Goal: Task Accomplishment & Management: Manage account settings

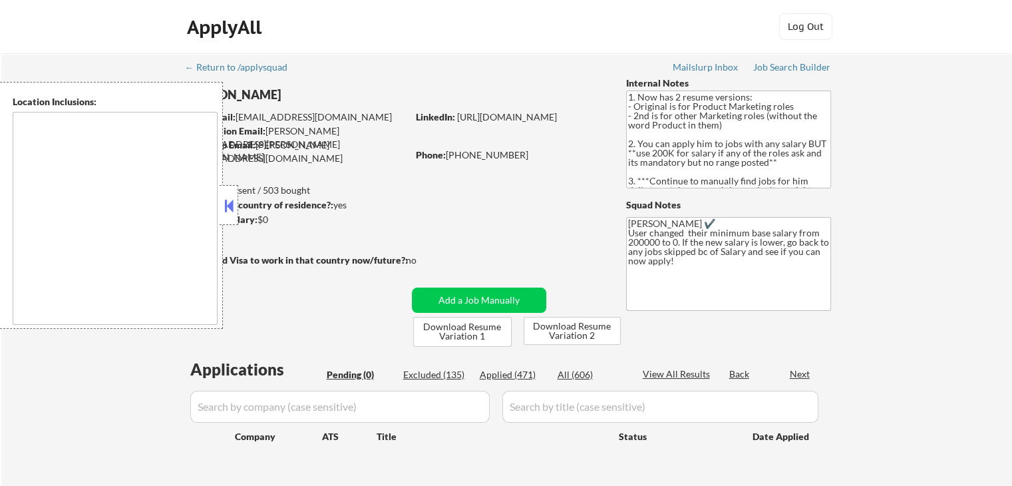
type textarea "[GEOGRAPHIC_DATA], [GEOGRAPHIC_DATA] [GEOGRAPHIC_DATA], [GEOGRAPHIC_DATA] [GEOG…"
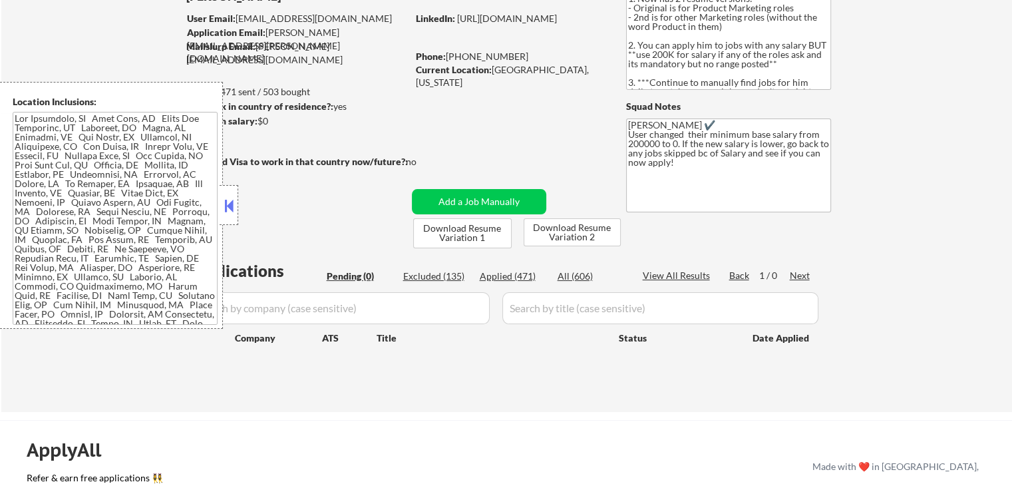
scroll to position [200, 0]
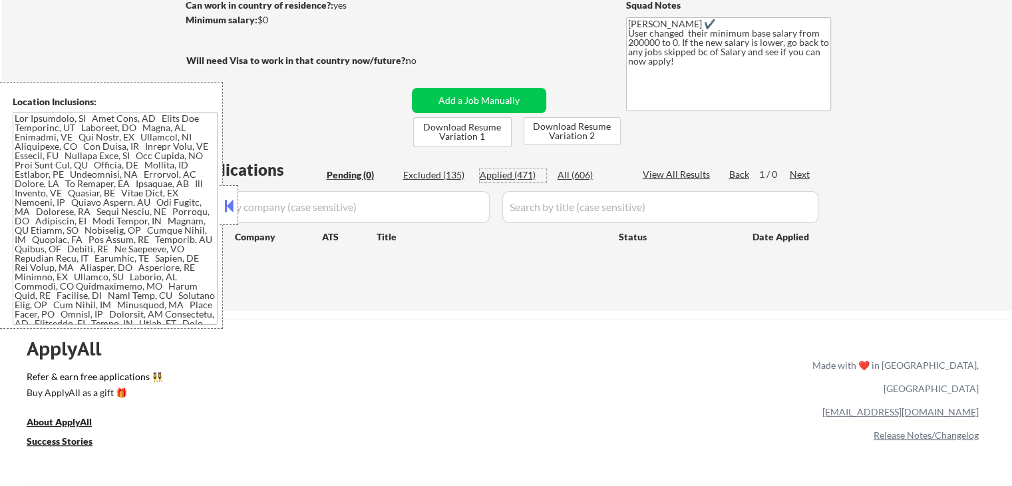
click at [510, 171] on div "Applied (471)" at bounding box center [513, 174] width 67 height 13
select select ""applied""
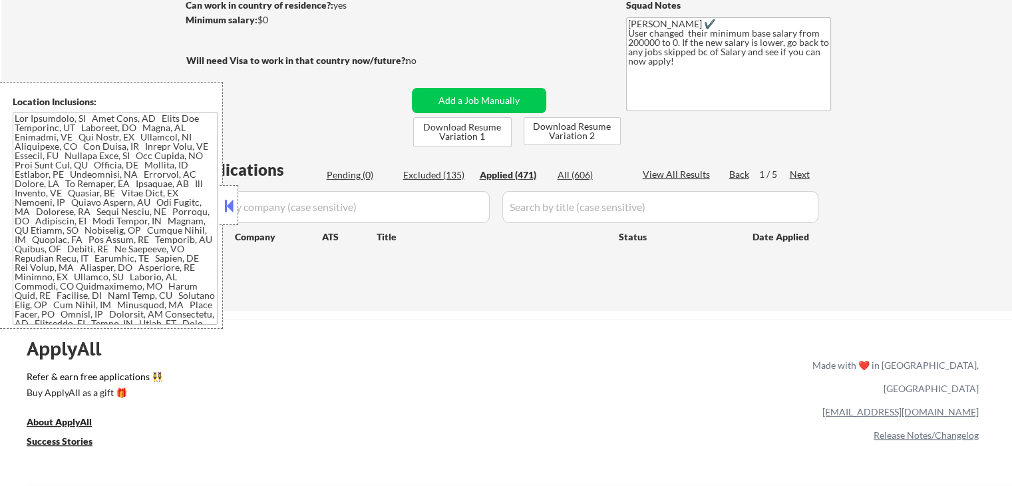
select select ""applied""
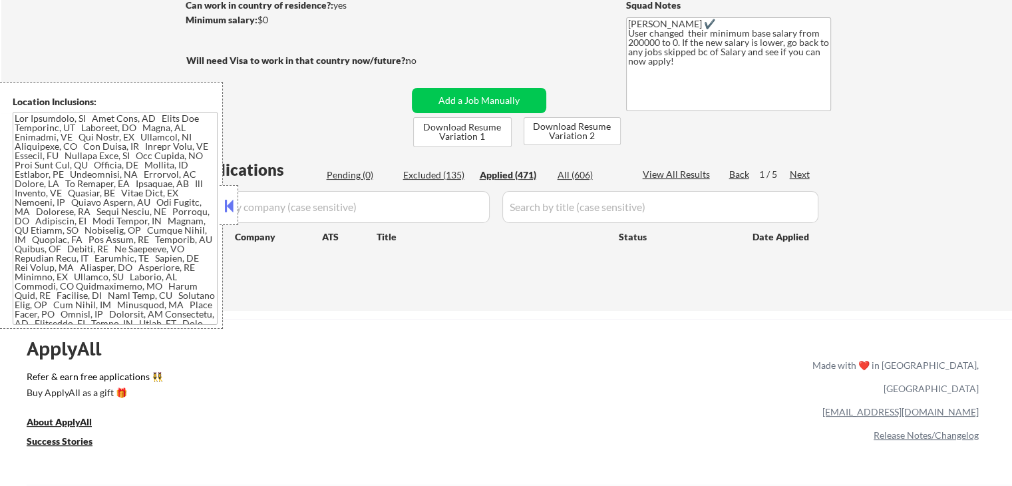
select select ""applied""
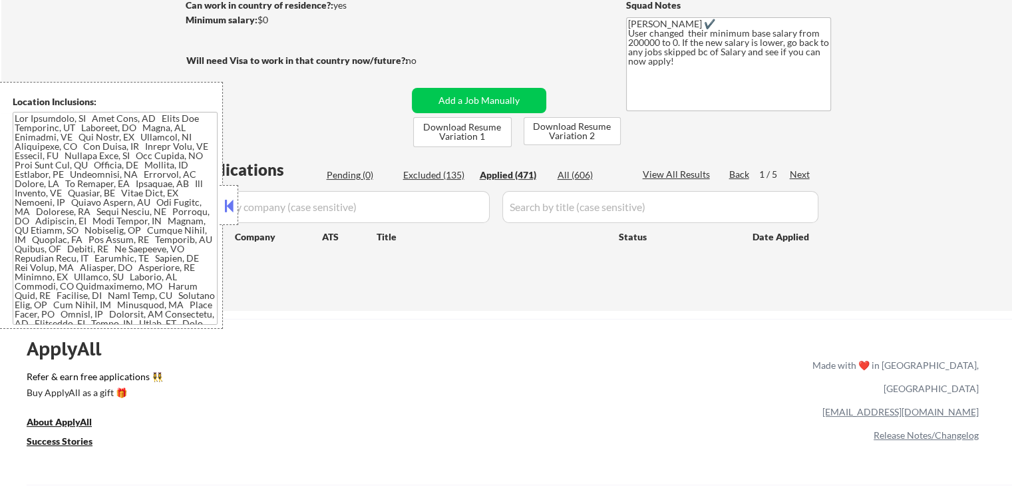
select select ""applied""
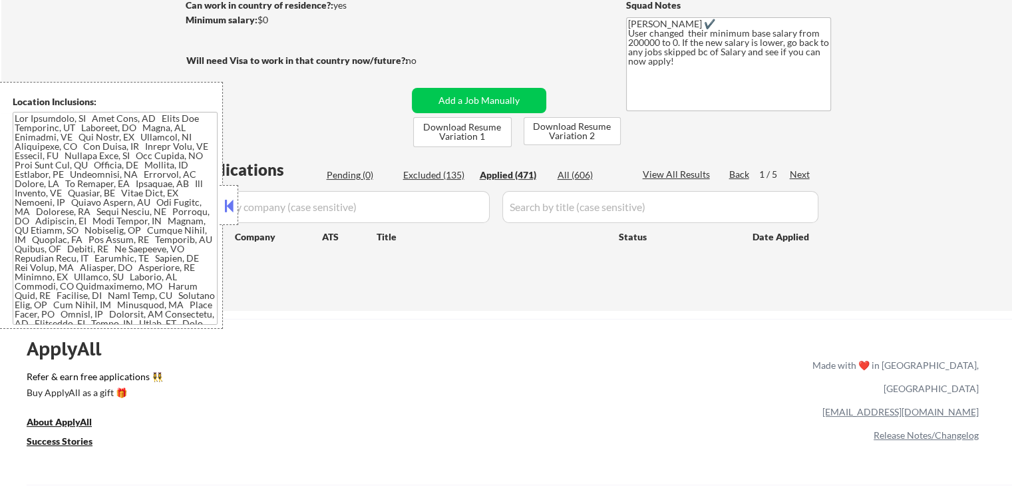
select select ""applied""
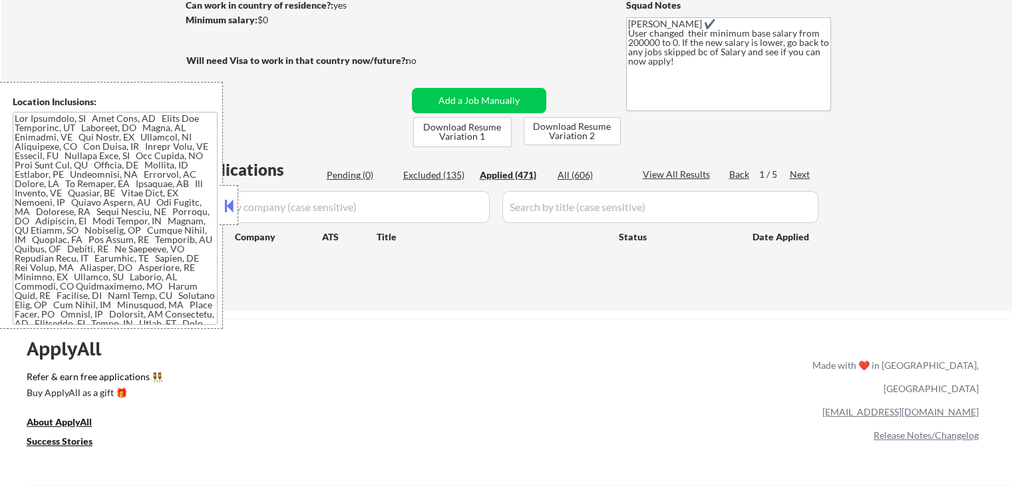
select select ""applied""
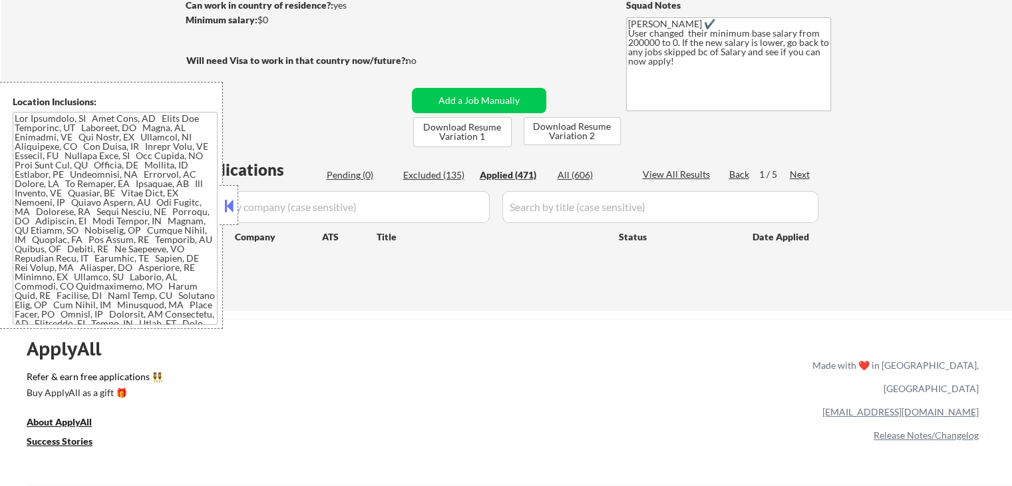
select select ""applied""
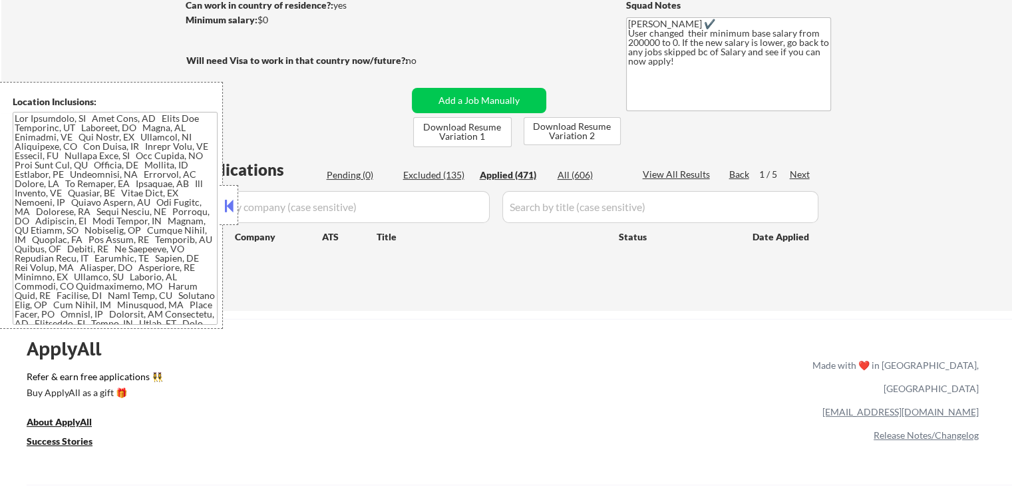
select select ""applied""
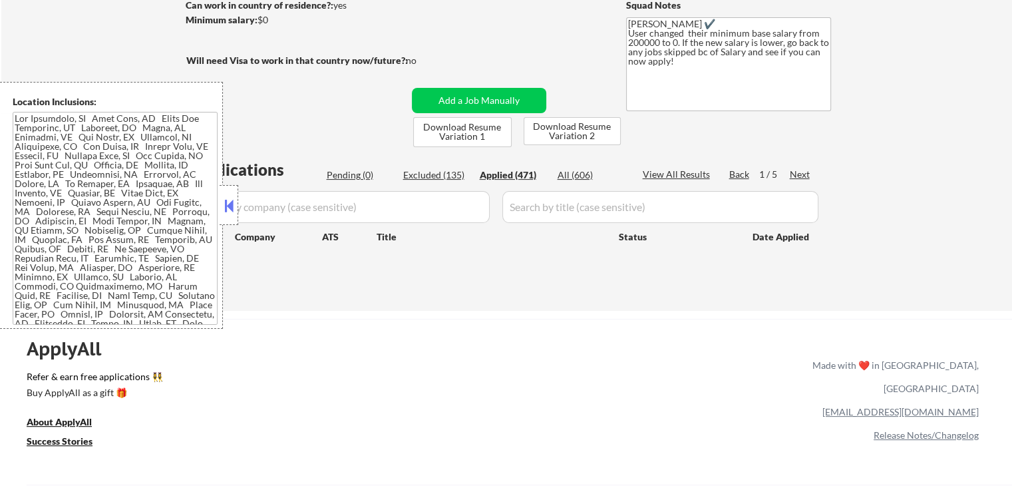
select select ""applied""
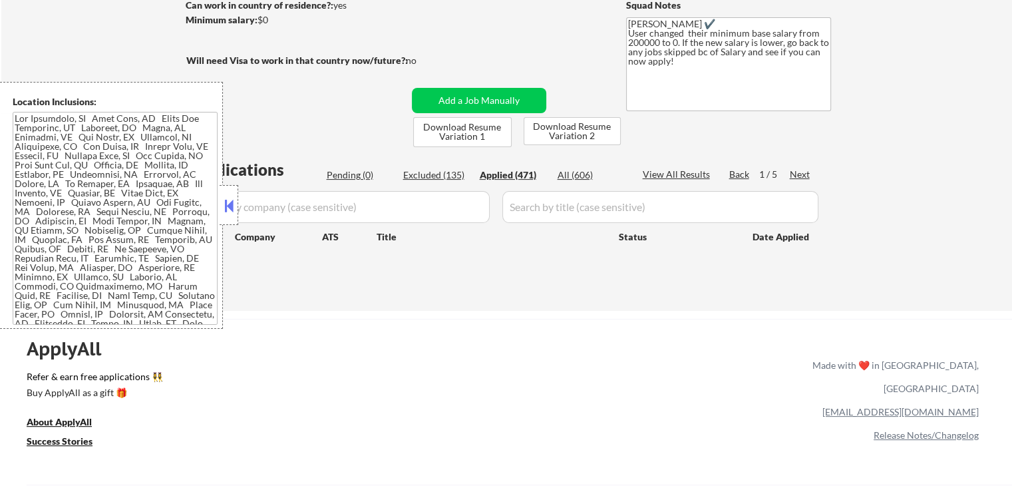
select select ""applied""
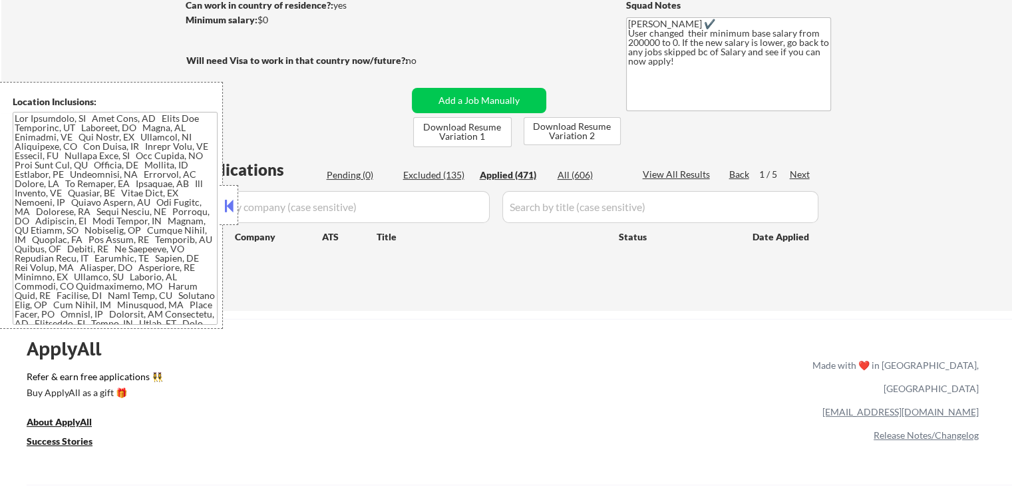
select select ""applied""
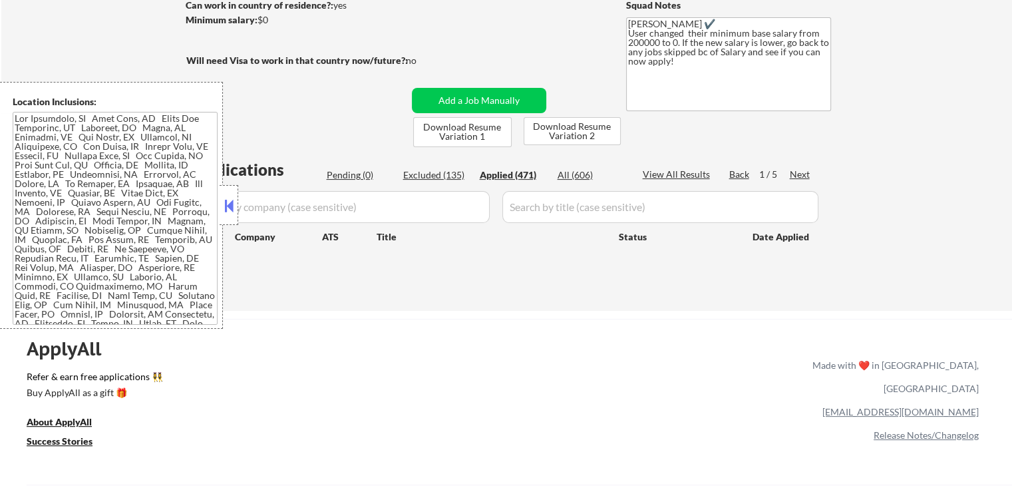
select select ""applied""
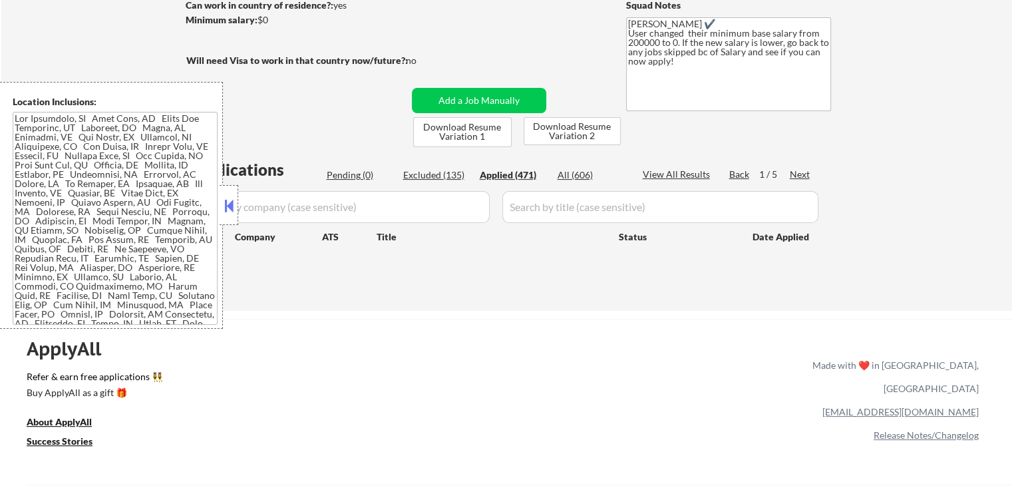
select select ""applied""
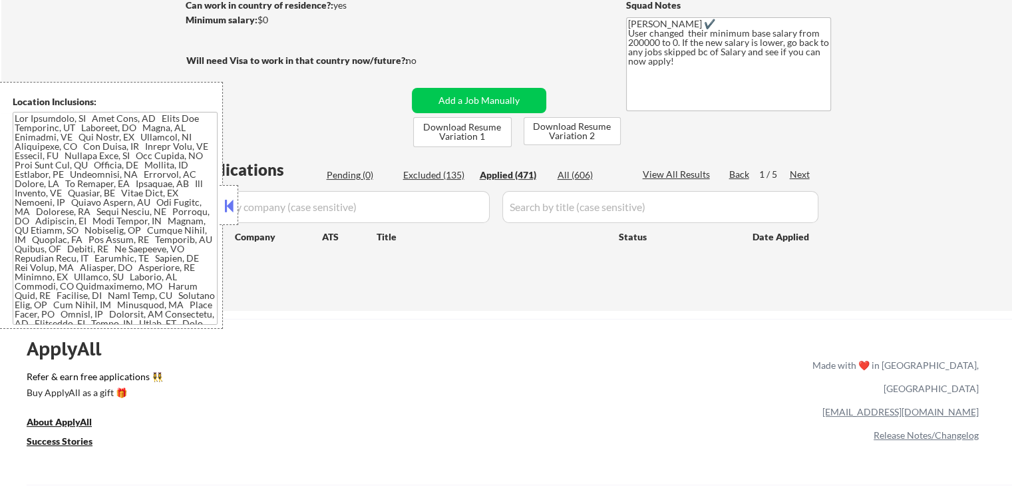
select select ""applied""
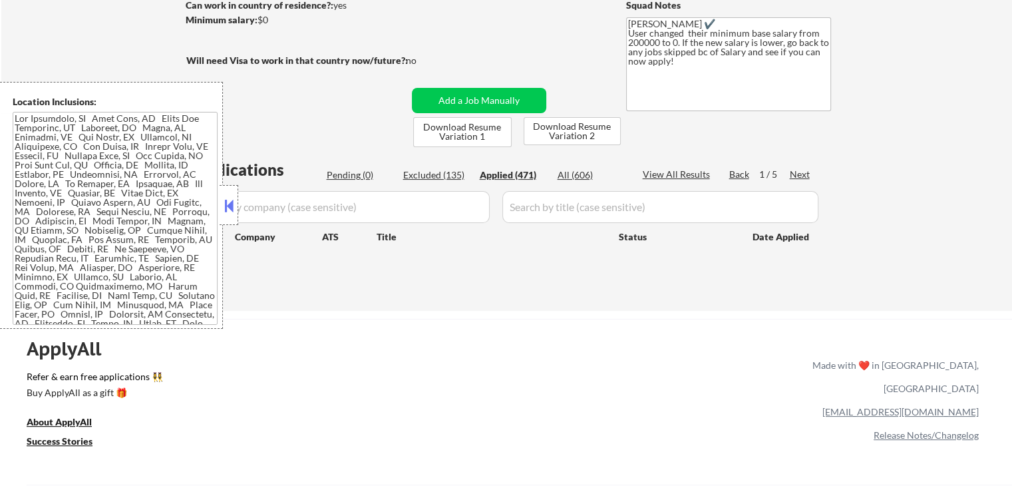
select select ""applied""
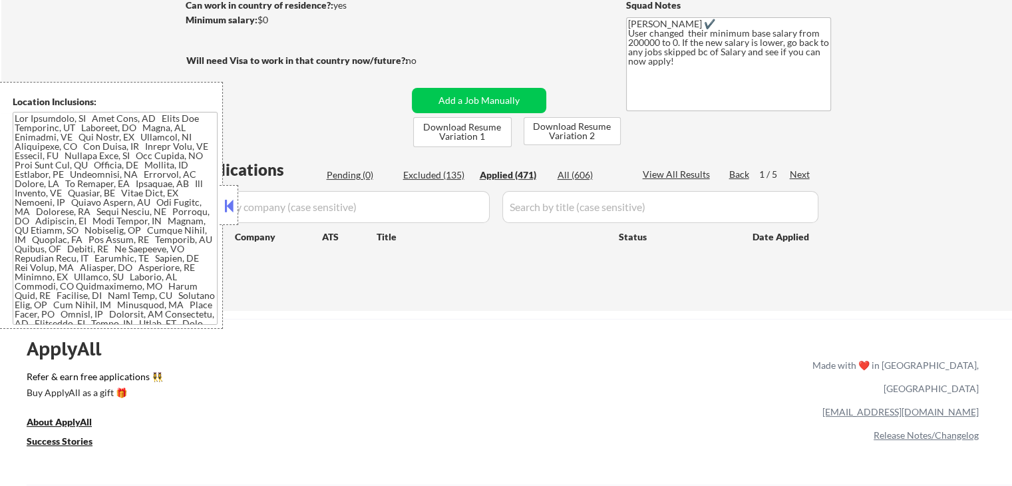
select select ""applied""
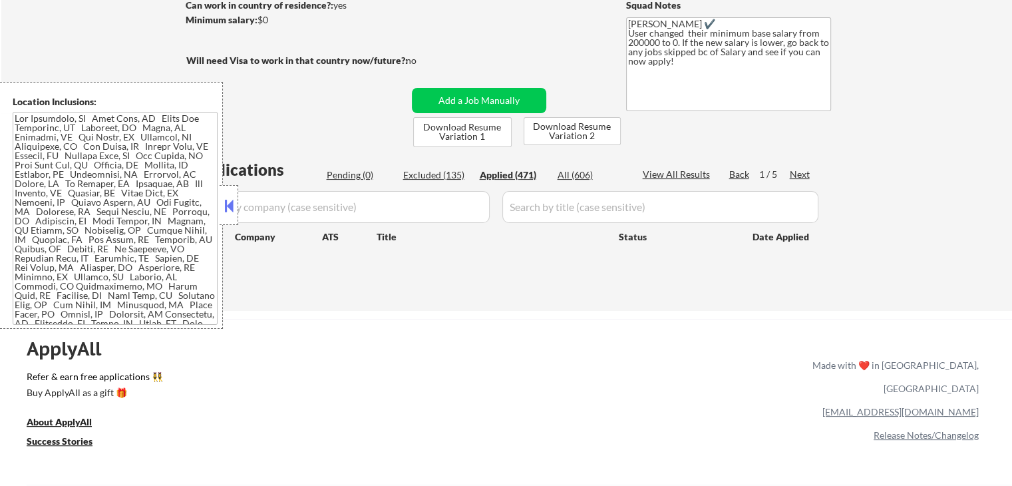
select select ""applied""
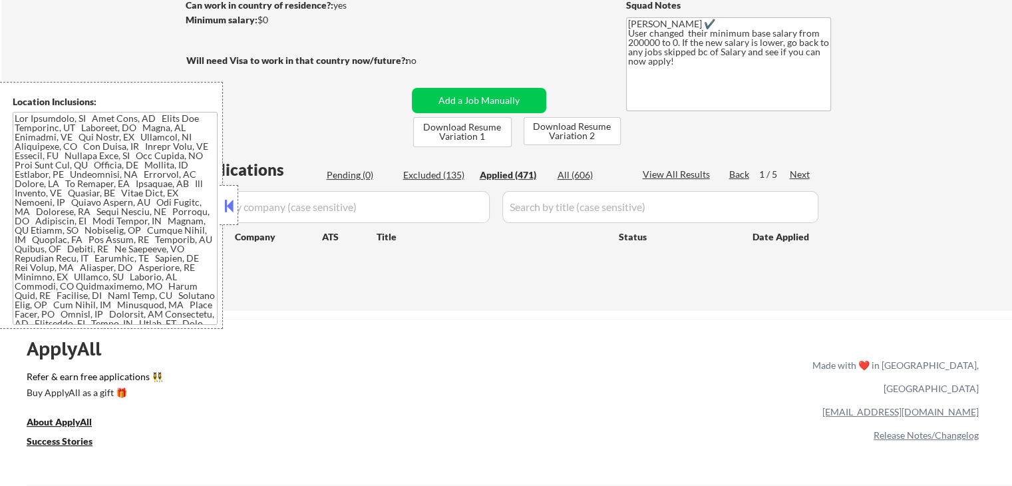
select select ""applied""
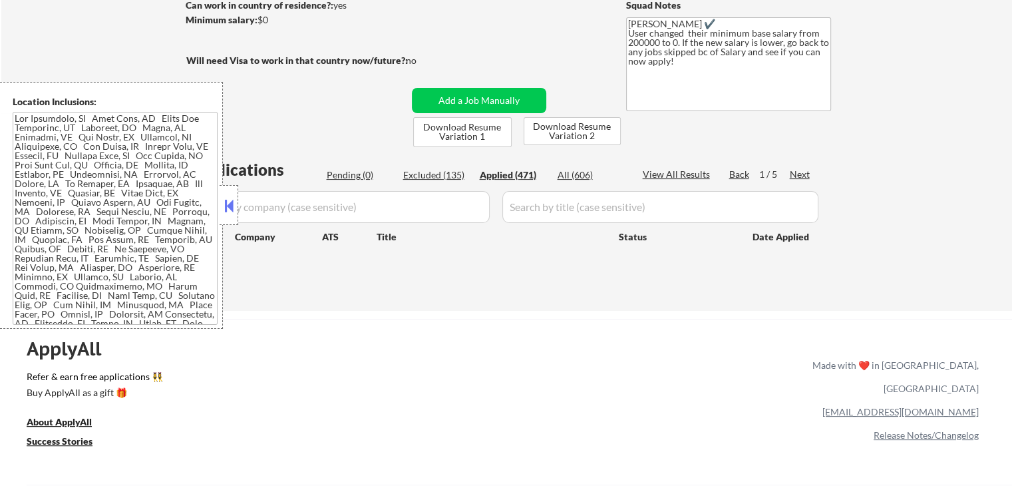
select select ""applied""
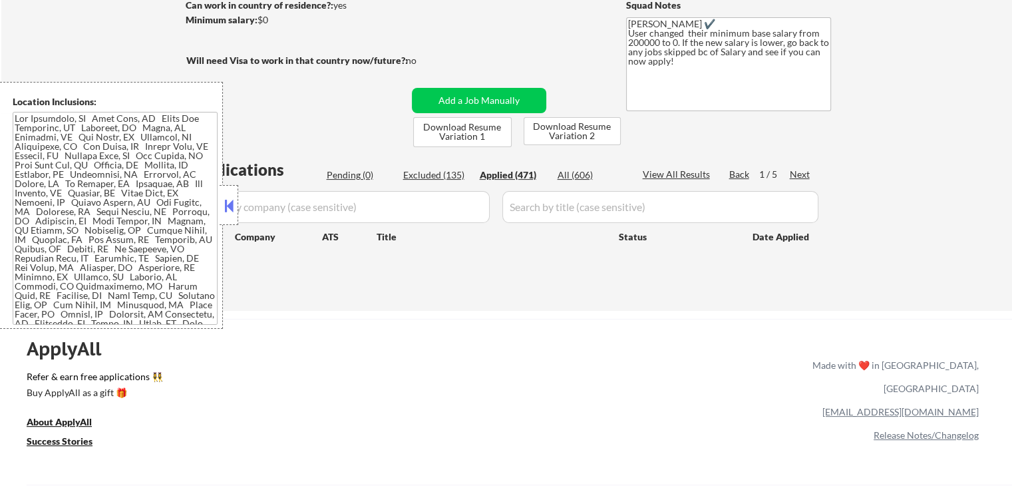
select select ""applied""
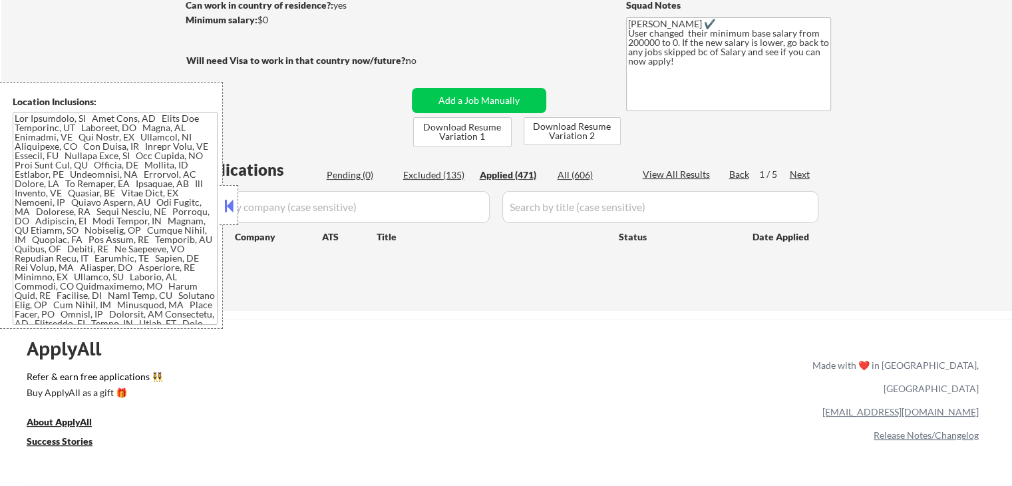
select select ""applied""
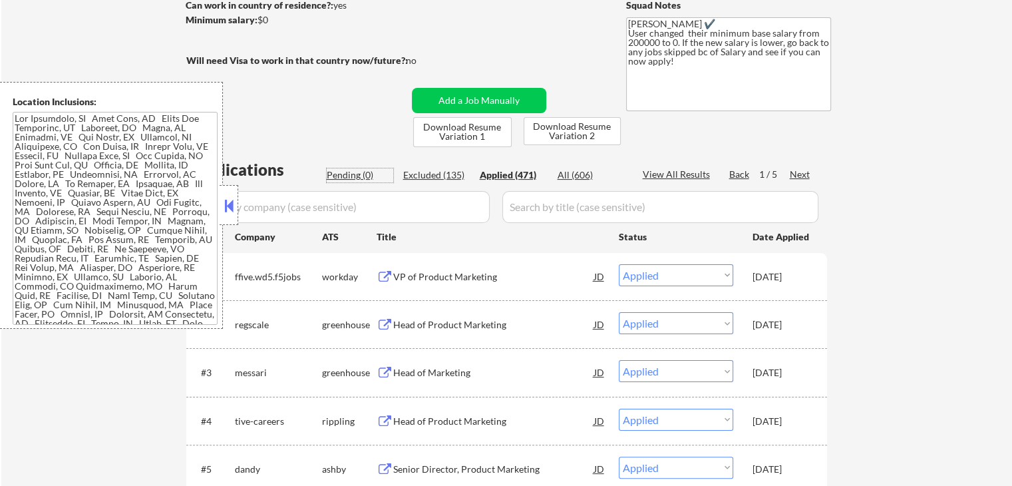
click at [363, 176] on div "Pending (0)" at bounding box center [360, 174] width 67 height 13
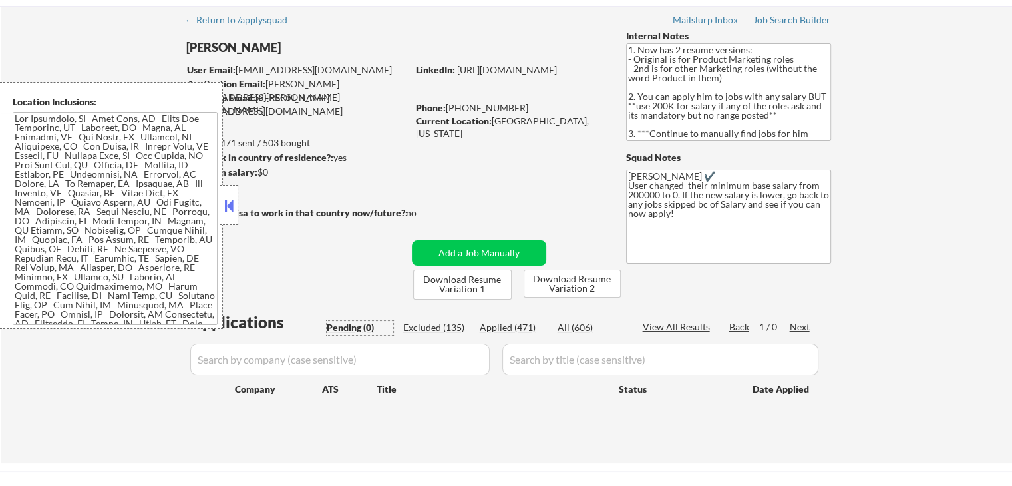
scroll to position [0, 0]
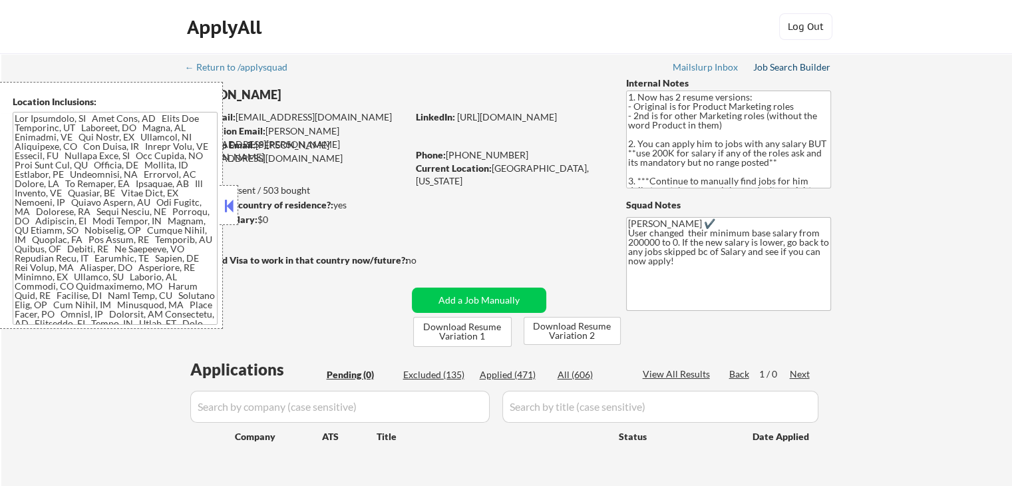
click at [797, 70] on div "Job Search Builder" at bounding box center [792, 67] width 78 height 9
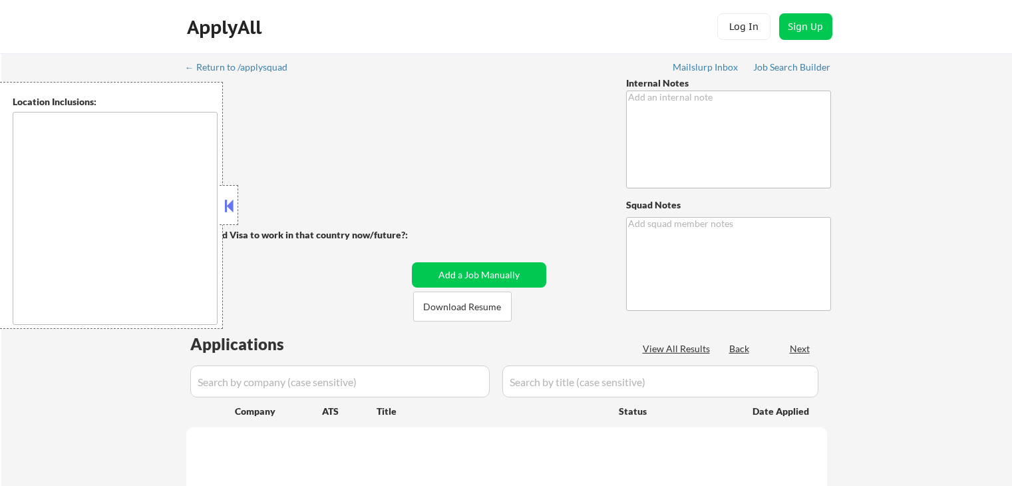
type textarea "1. Now has 2 resume versions: - Original is for Product Marketing roles - 2nd i…"
type textarea "[PERSON_NAME] ✔️ User changed their minimum base salary from 200000 to 0. If th…"
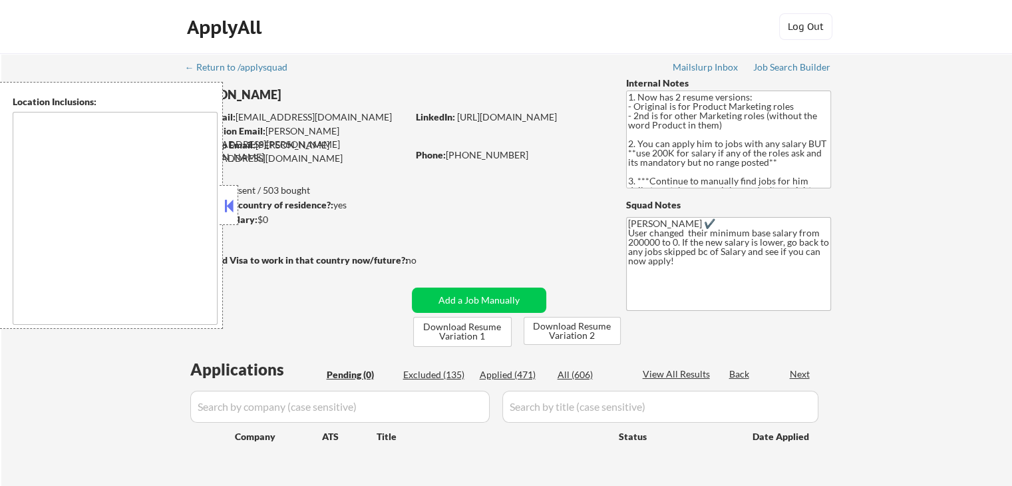
type textarea "[GEOGRAPHIC_DATA], [GEOGRAPHIC_DATA] [GEOGRAPHIC_DATA], [GEOGRAPHIC_DATA] [GEOG…"
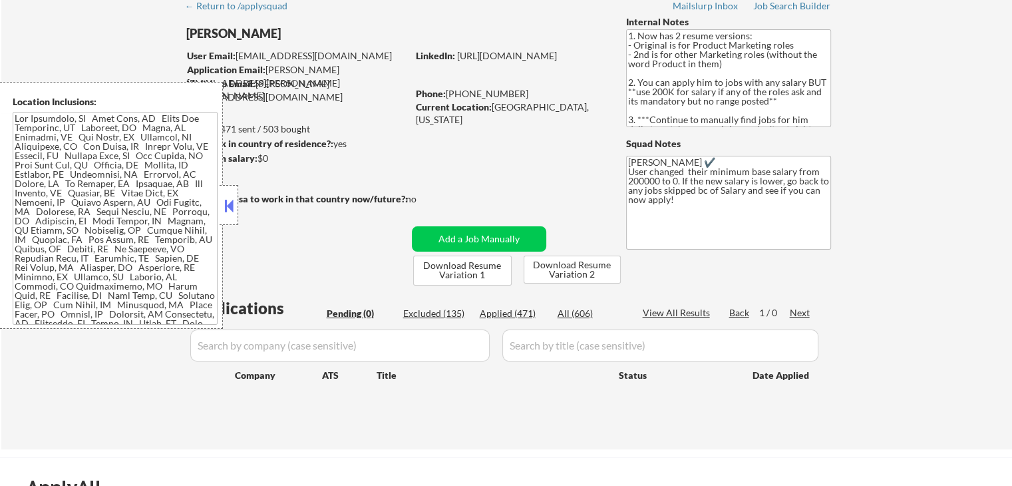
scroll to position [200, 0]
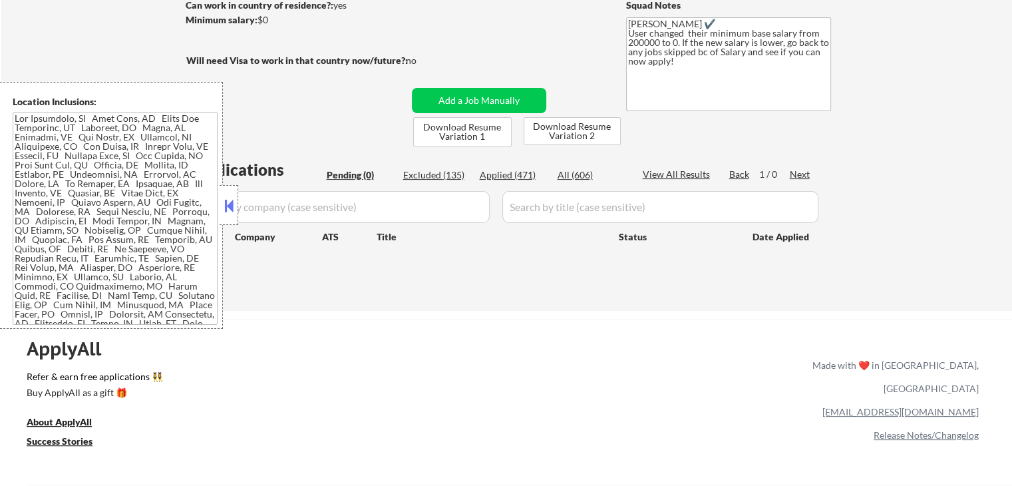
click at [511, 178] on div "Applied (471)" at bounding box center [513, 174] width 67 height 13
select select ""applied""
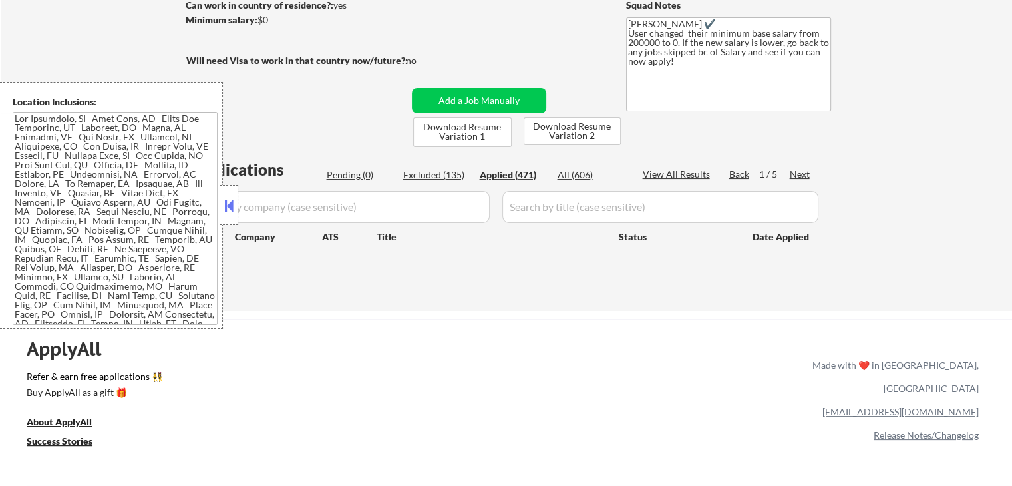
select select ""applied""
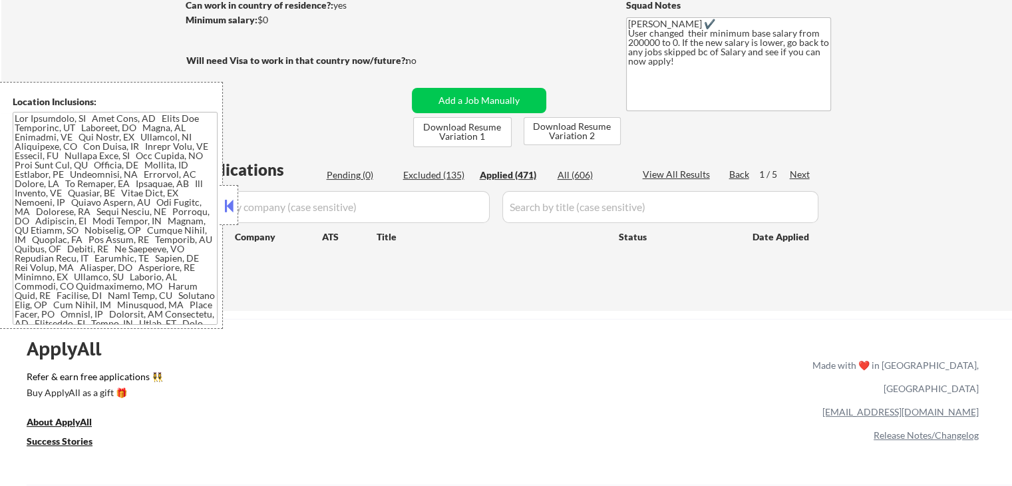
select select ""applied""
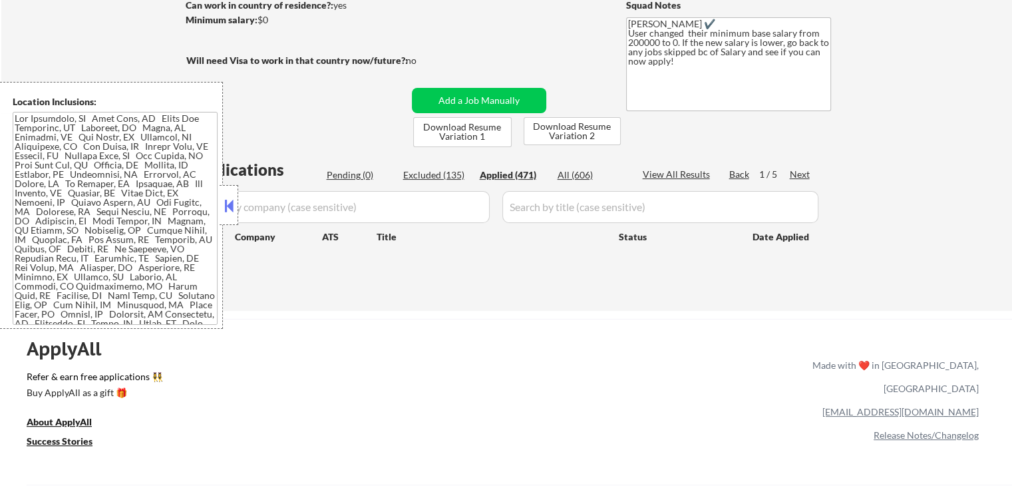
select select ""applied""
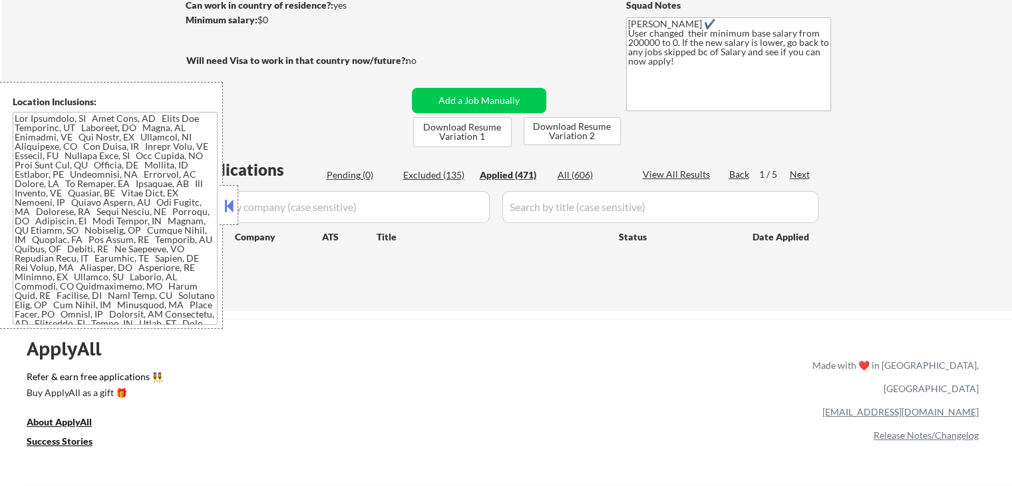
select select ""applied""
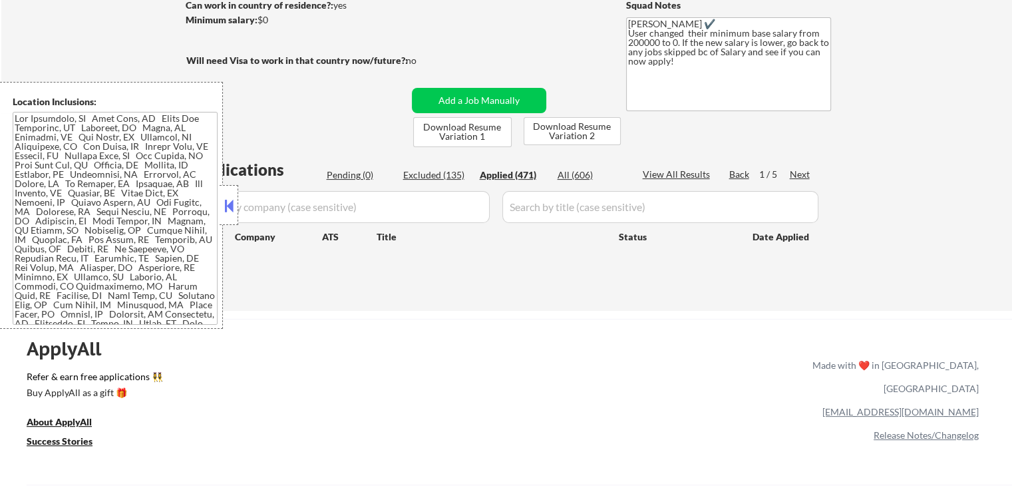
select select ""applied""
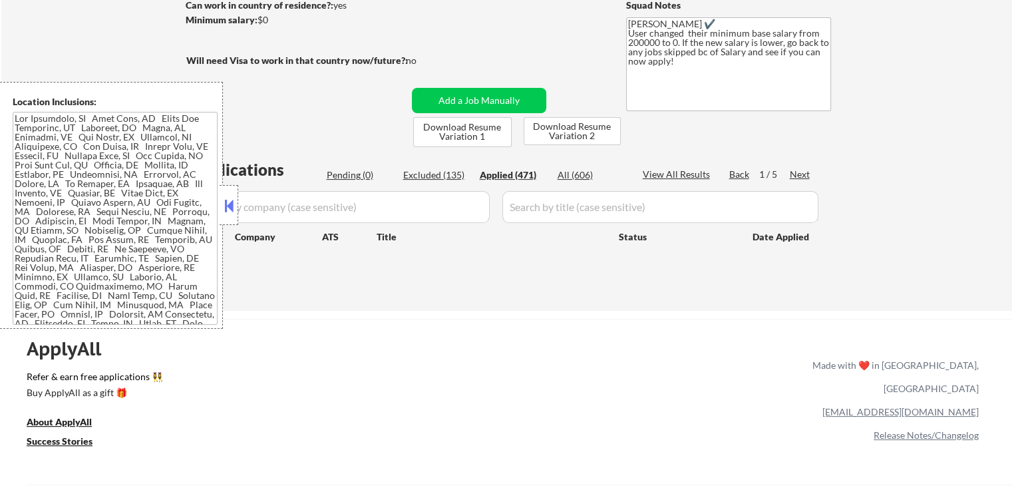
select select ""applied""
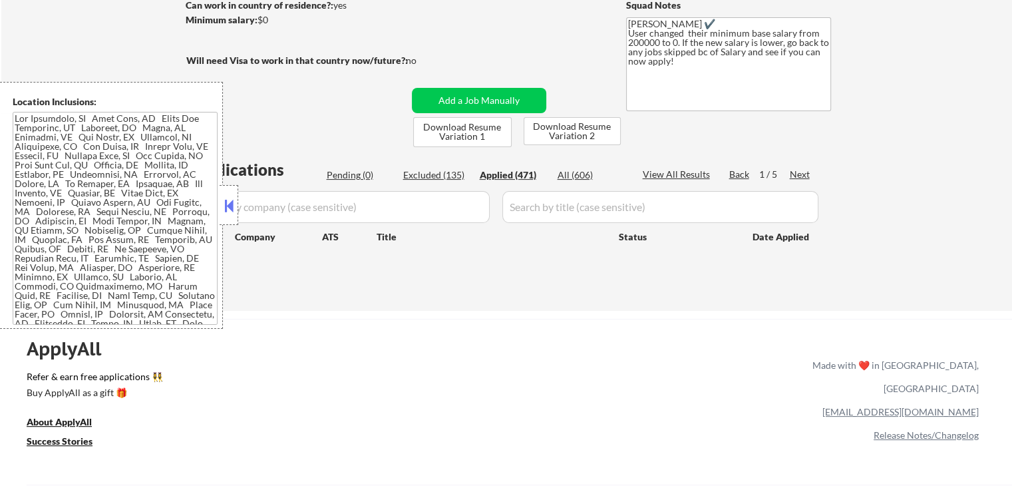
select select ""applied""
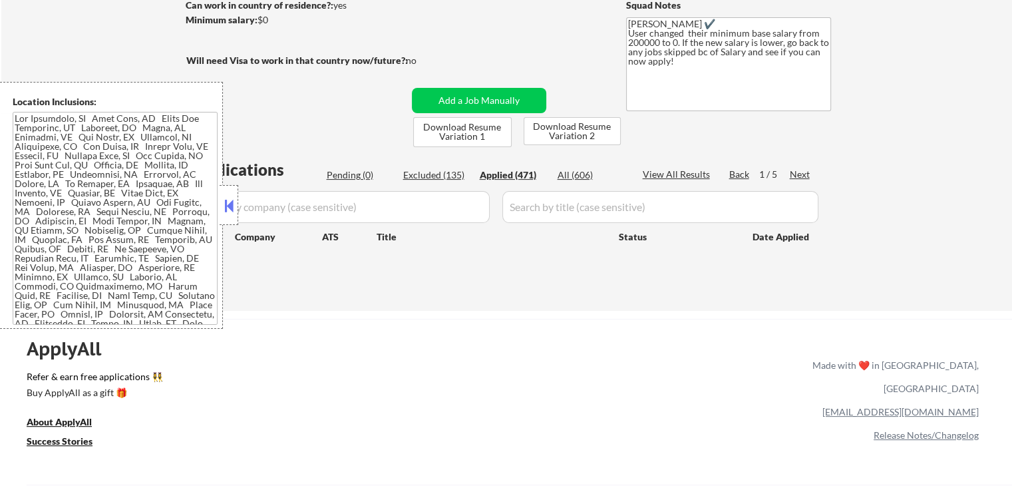
select select ""applied""
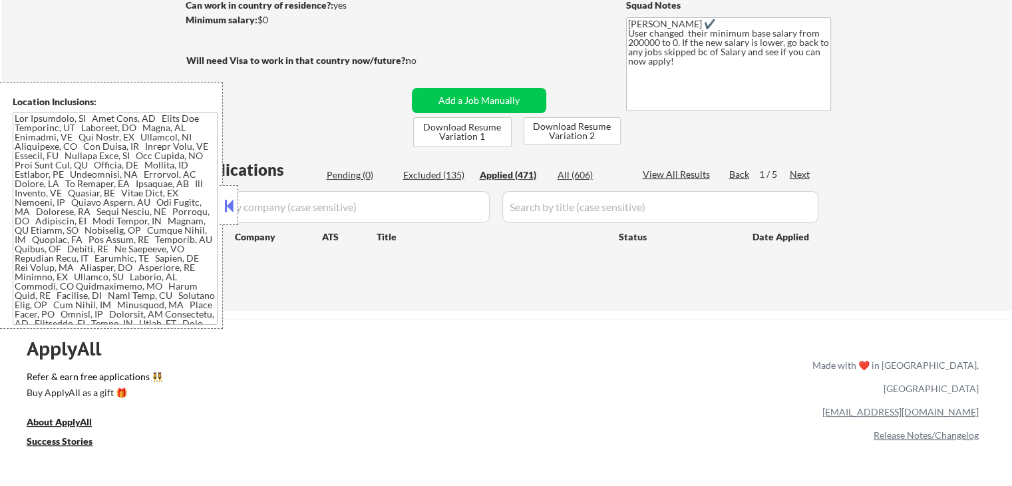
select select ""applied""
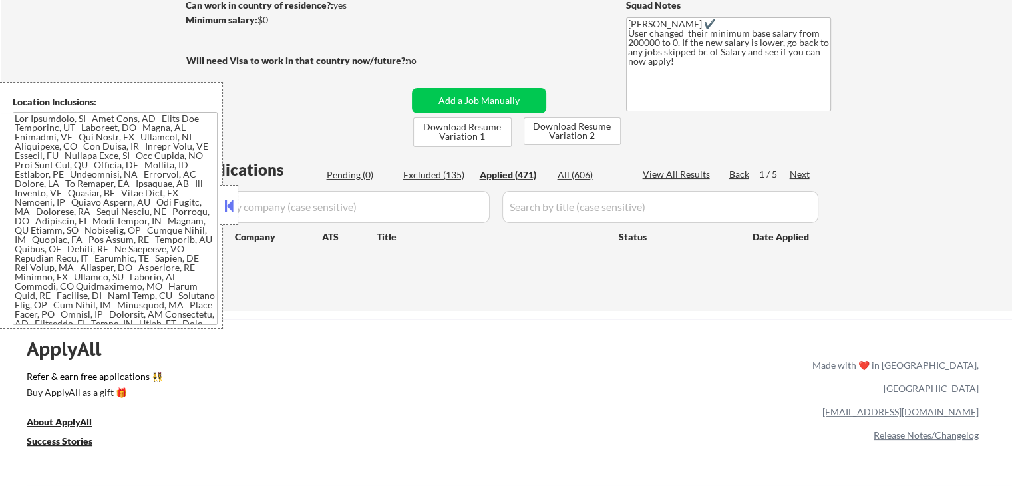
select select ""applied""
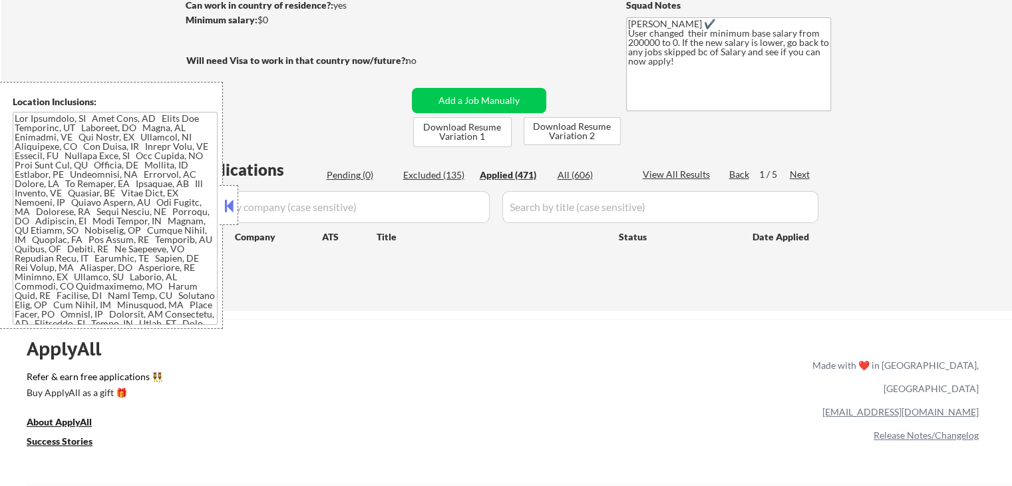
select select ""applied""
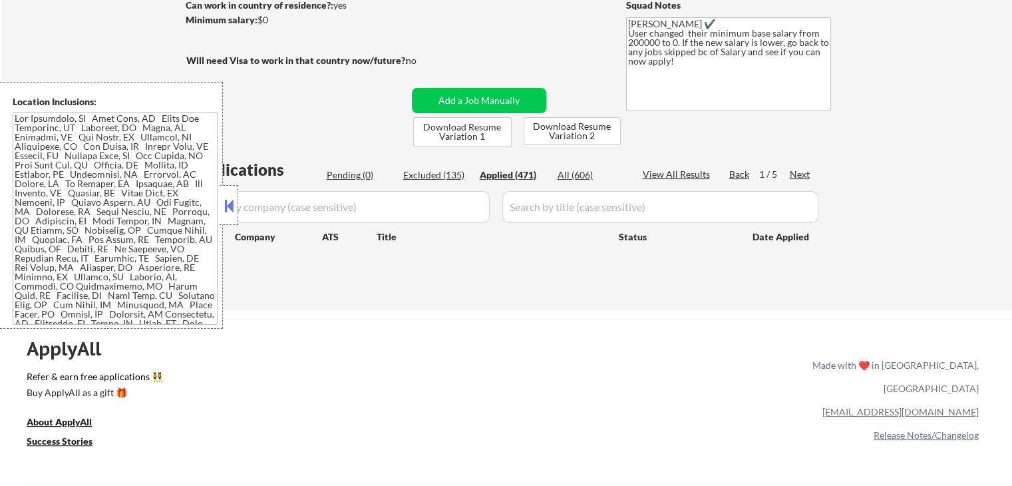
select select ""applied""
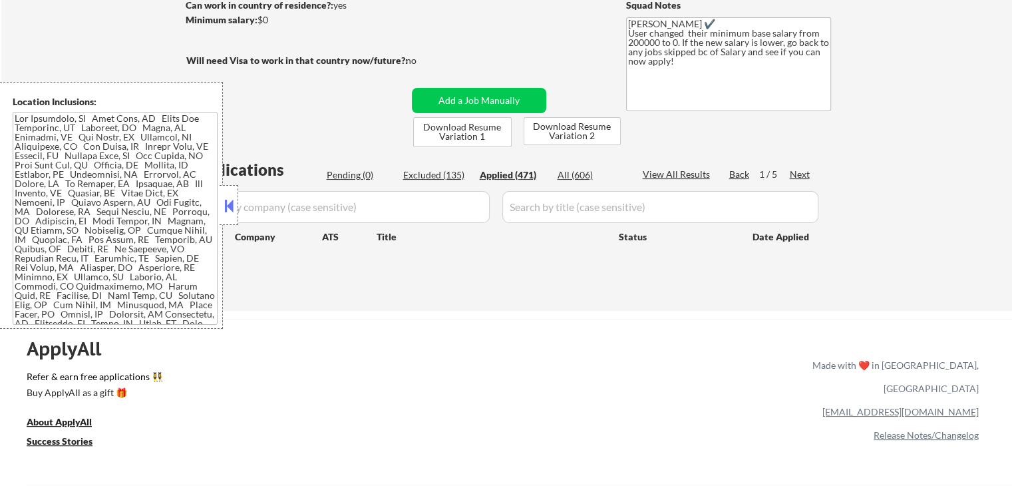
select select ""applied""
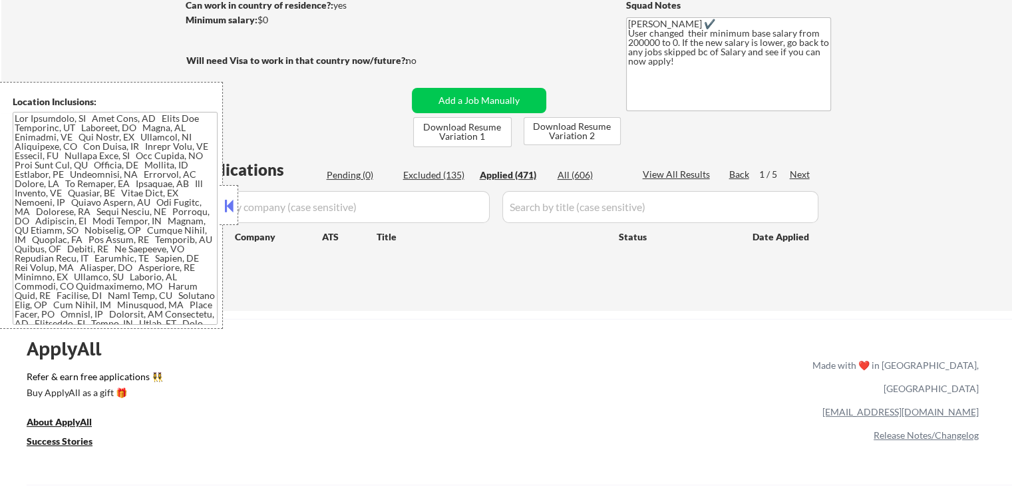
select select ""applied""
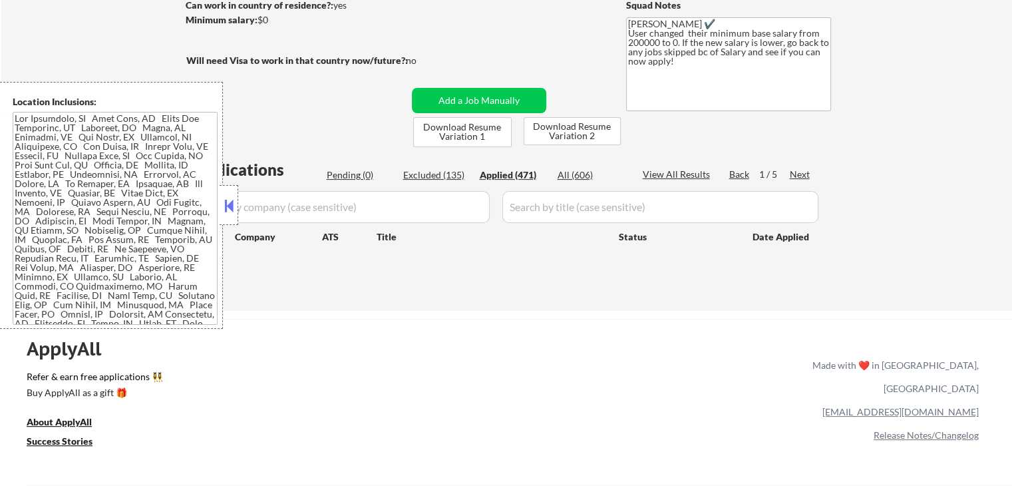
select select ""applied""
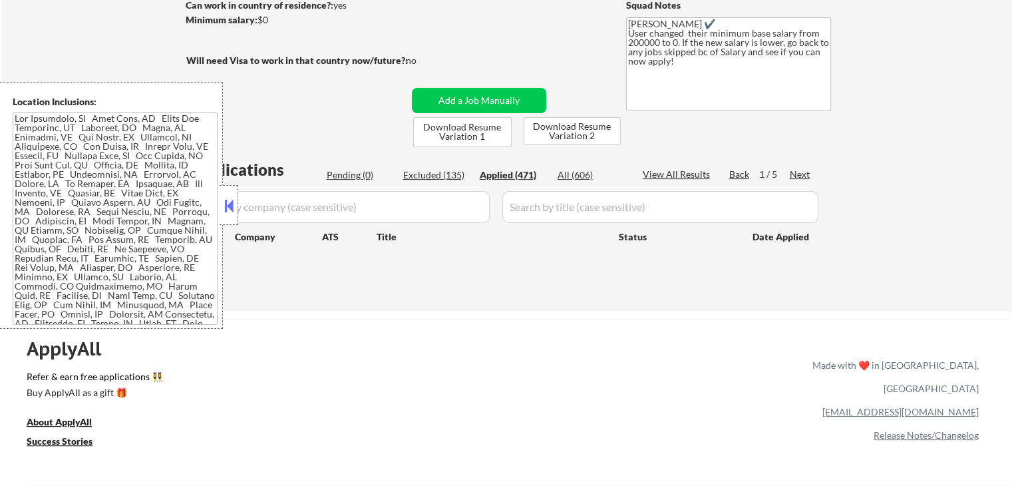
select select ""applied""
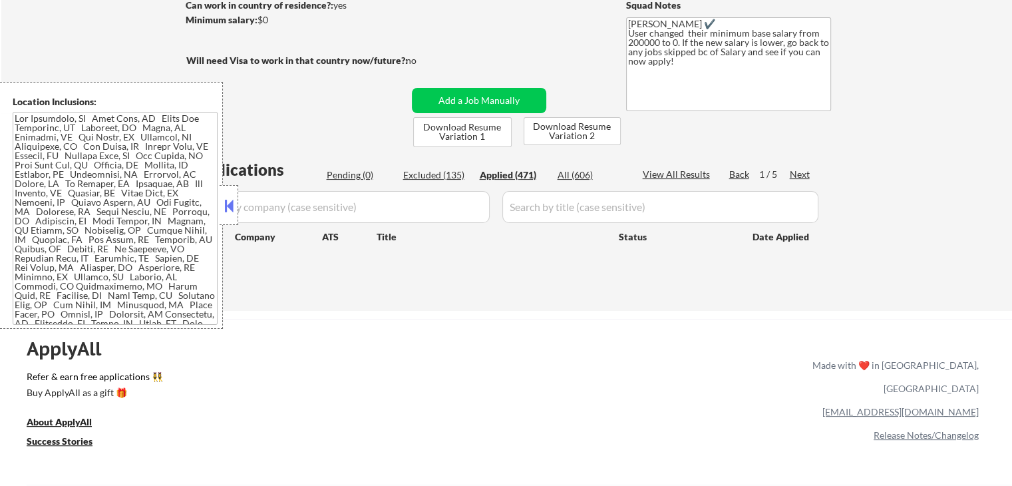
select select ""applied""
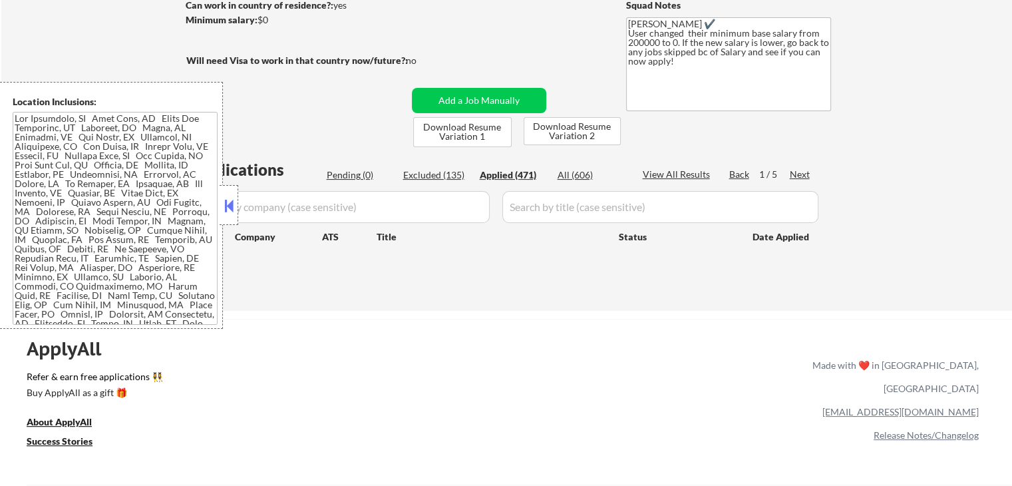
select select ""applied""
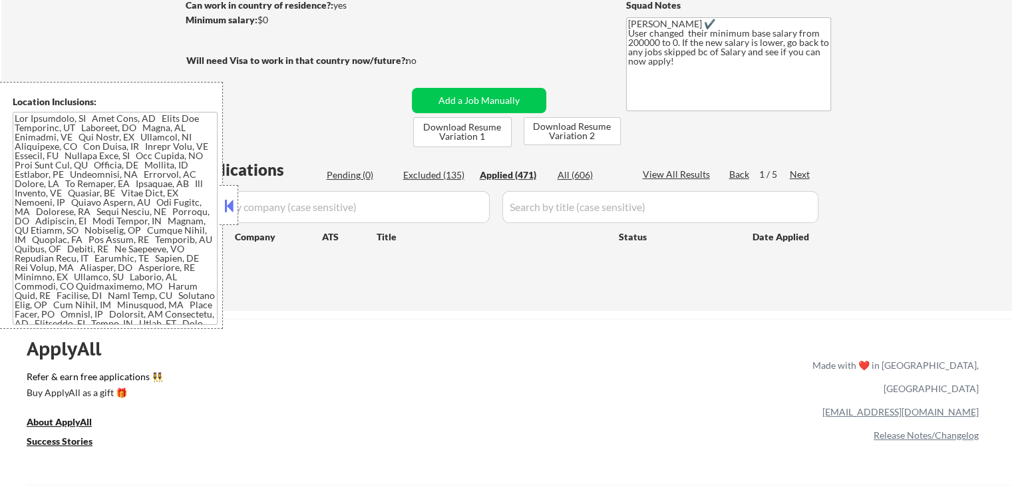
select select ""applied""
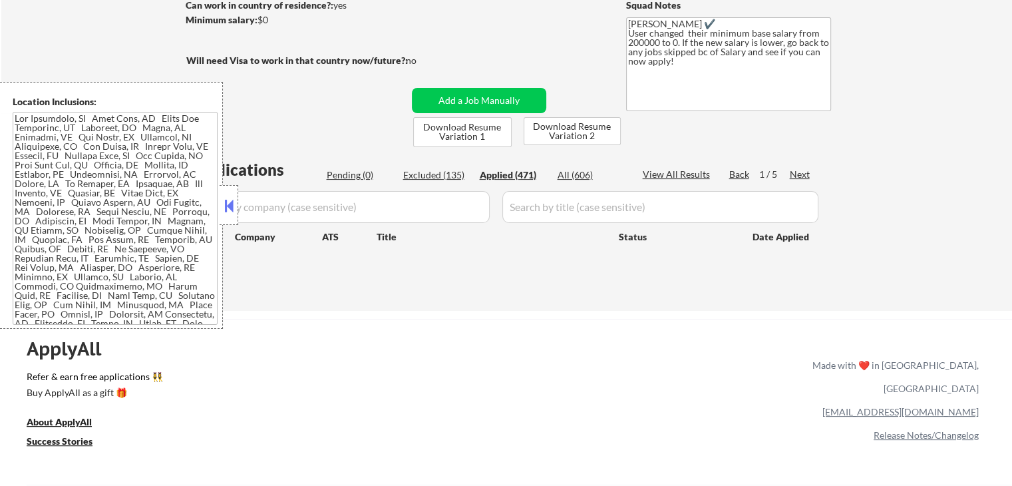
select select ""applied""
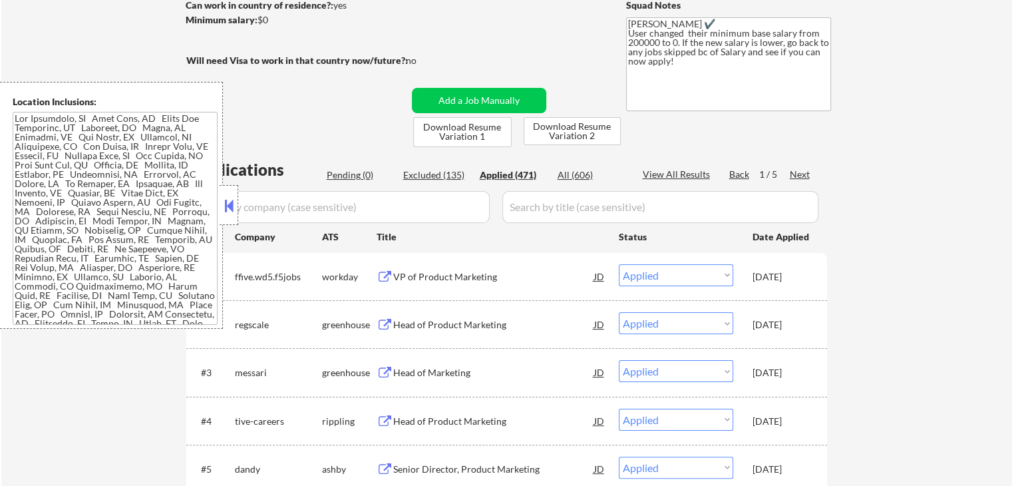
click at [357, 172] on div "Pending (0)" at bounding box center [360, 174] width 67 height 13
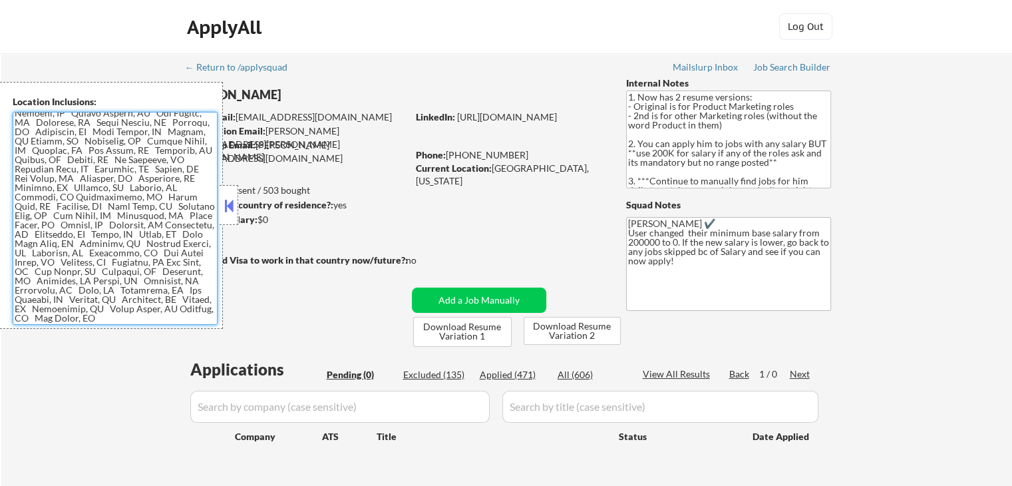
scroll to position [0, 0]
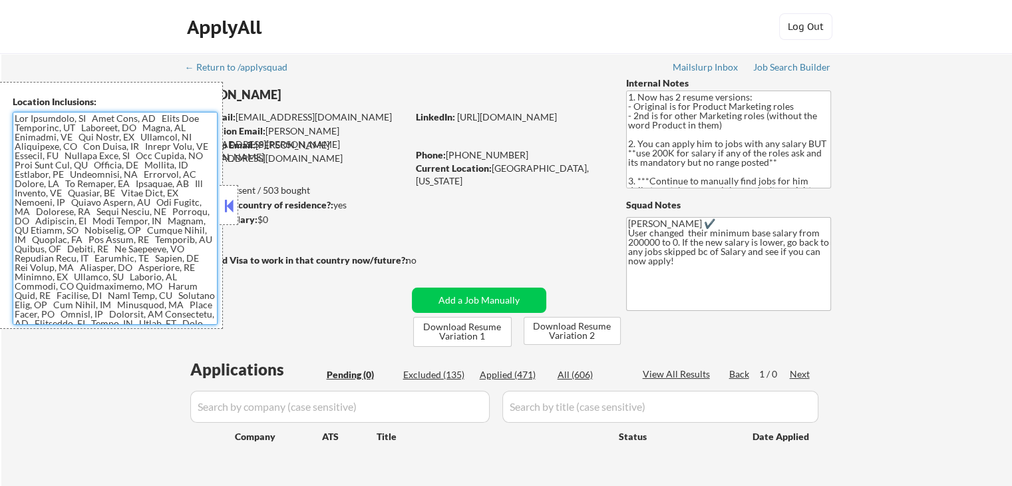
drag, startPoint x: 151, startPoint y: 321, endPoint x: 0, endPoint y: 90, distance: 275.9
click at [0, 90] on div "Location Inclusions:" at bounding box center [111, 205] width 223 height 247
click at [67, 182] on textarea at bounding box center [115, 218] width 205 height 213
drag, startPoint x: 68, startPoint y: 183, endPoint x: 16, endPoint y: 157, distance: 58.0
click at [16, 157] on textarea at bounding box center [115, 218] width 205 height 213
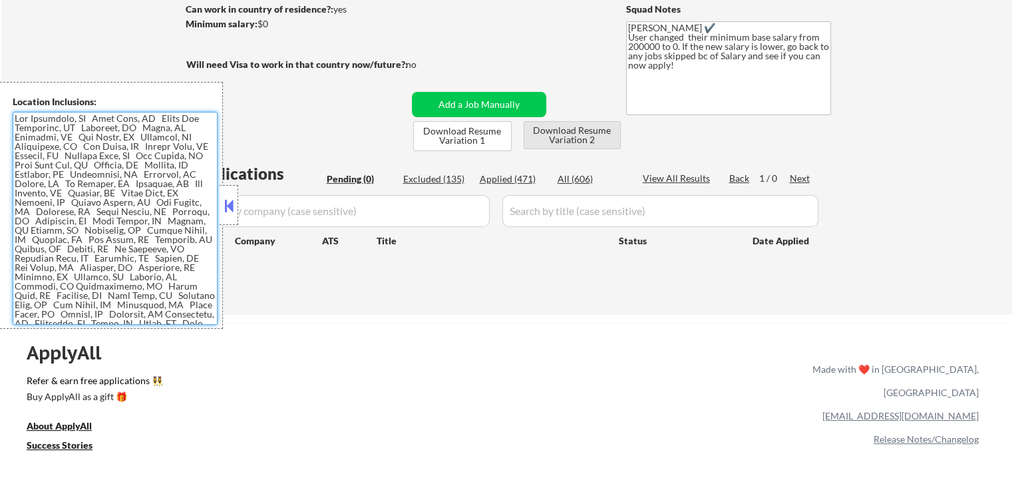
scroll to position [200, 0]
